Goal: Find specific page/section: Locate a particular part of the current website

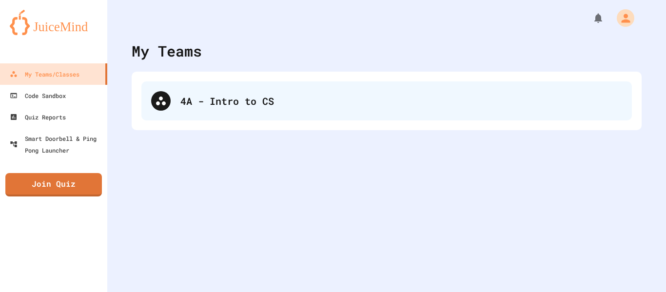
click at [422, 99] on div "4A - Intro to CS" at bounding box center [401, 101] width 442 height 15
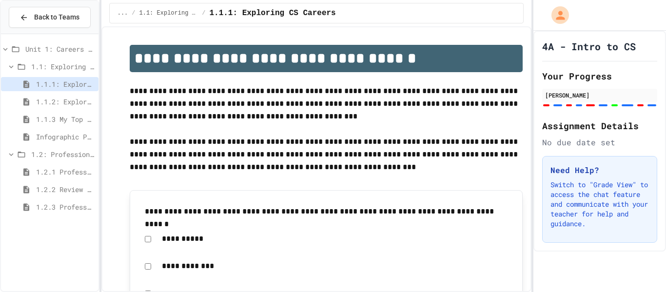
click at [66, 134] on span "Infographic Project: Your favorite CS" at bounding box center [65, 137] width 59 height 10
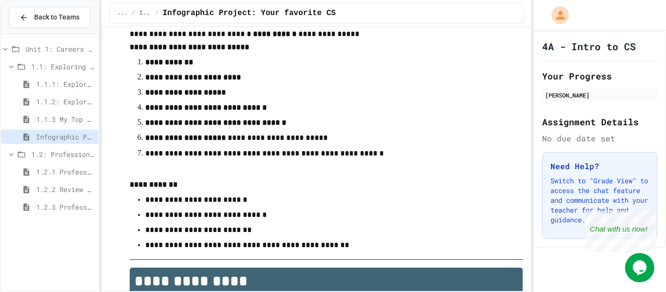
scroll to position [66, 0]
